Goal: Information Seeking & Learning: Learn about a topic

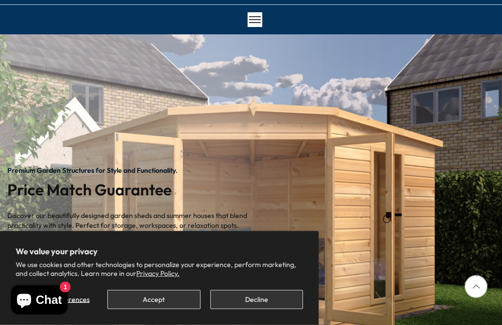
scroll to position [68, 0]
click at [251, 300] on button "Decline" at bounding box center [256, 299] width 93 height 19
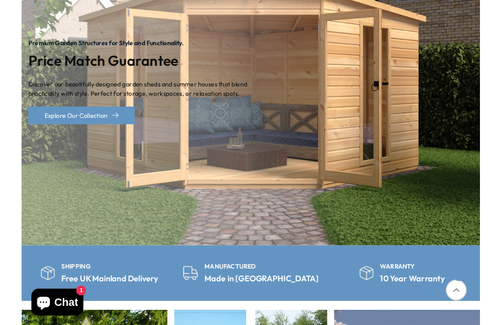
scroll to position [148, 0]
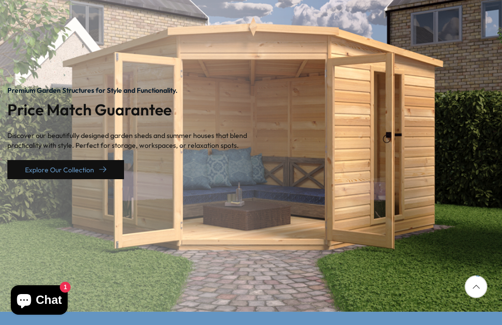
click at [105, 169] on icon "1 / 2" at bounding box center [102, 169] width 7 height 7
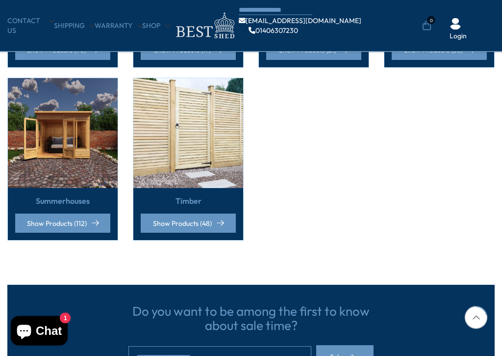
scroll to position [441, 0]
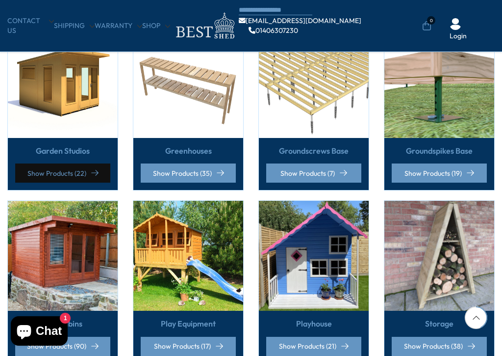
click at [37, 169] on link "Show Products (22)" at bounding box center [62, 172] width 95 height 19
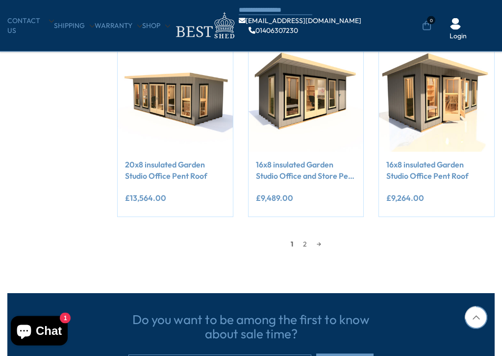
scroll to position [767, 0]
click at [306, 240] on link "2" at bounding box center [305, 243] width 14 height 15
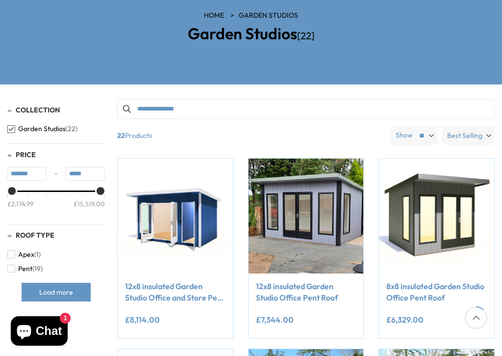
scroll to position [127, 0]
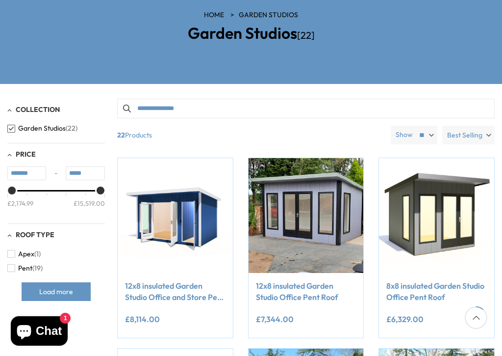
click at [211, 108] on input "Search products" at bounding box center [306, 109] width 378 height 20
click at [225, 106] on input "Search products" at bounding box center [306, 109] width 378 height 20
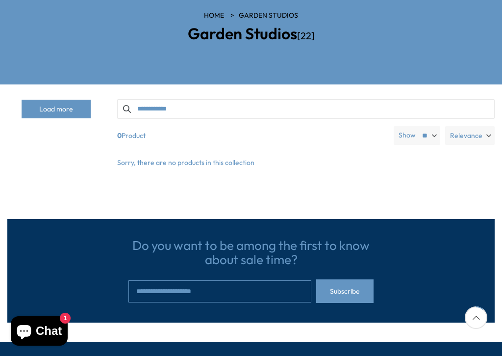
type input "**********"
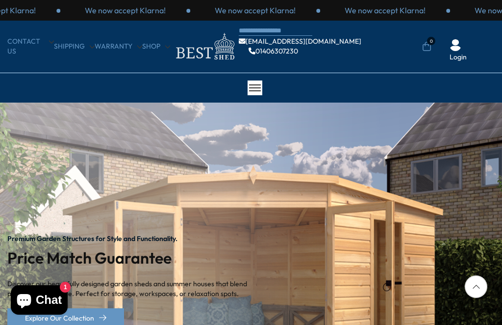
click at [274, 256] on img "1 / 2" at bounding box center [251, 280] width 502 height 357
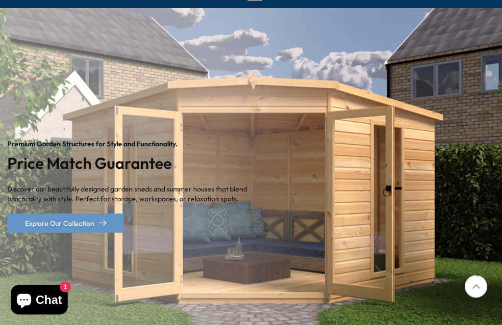
scroll to position [101, 0]
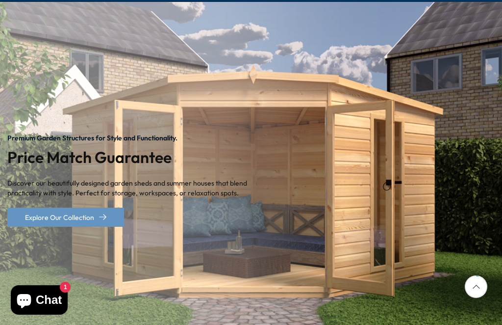
click at [348, 191] on img "1 / 2" at bounding box center [251, 180] width 502 height 357
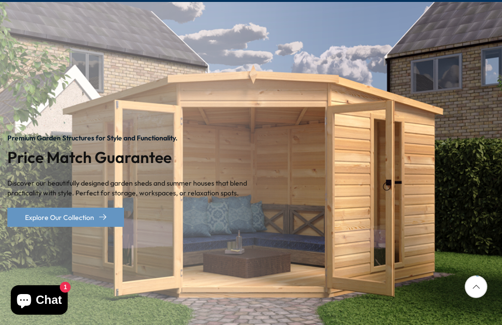
click at [285, 204] on img "1 / 2" at bounding box center [251, 180] width 502 height 357
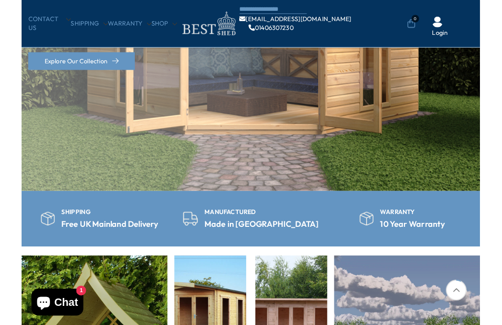
scroll to position [54, 0]
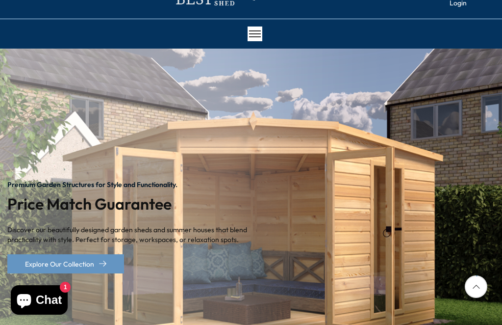
click at [481, 285] on icon at bounding box center [476, 286] width 23 height 23
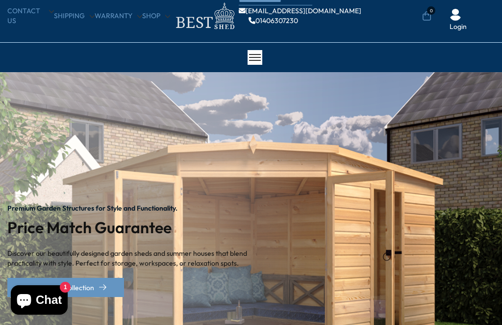
scroll to position [0, 0]
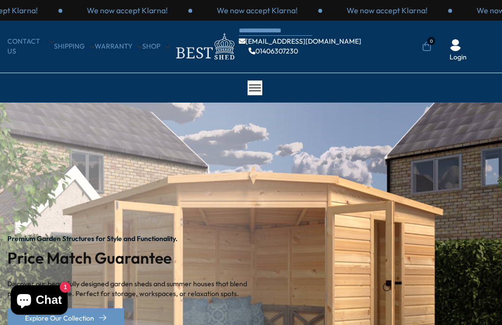
click at [259, 86] on div at bounding box center [255, 87] width 15 height 15
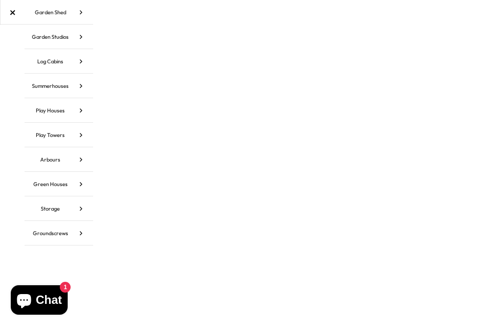
click at [34, 88] on link "Summerhouses" at bounding box center [59, 86] width 69 height 25
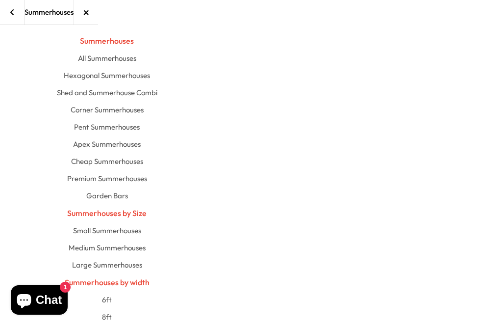
click at [44, 89] on li "Shed and Summerhouse Combi" at bounding box center [107, 92] width 473 height 17
click at [133, 73] on link "Hexagonal Summerhouses" at bounding box center [107, 75] width 86 height 17
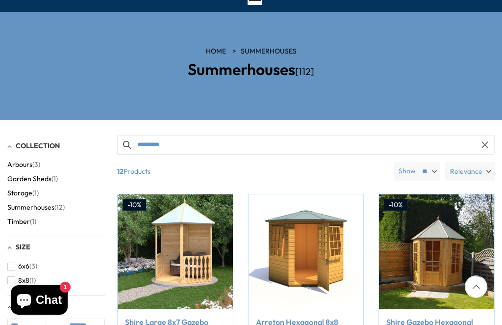
scroll to position [90, 0]
